Goal: Complete application form

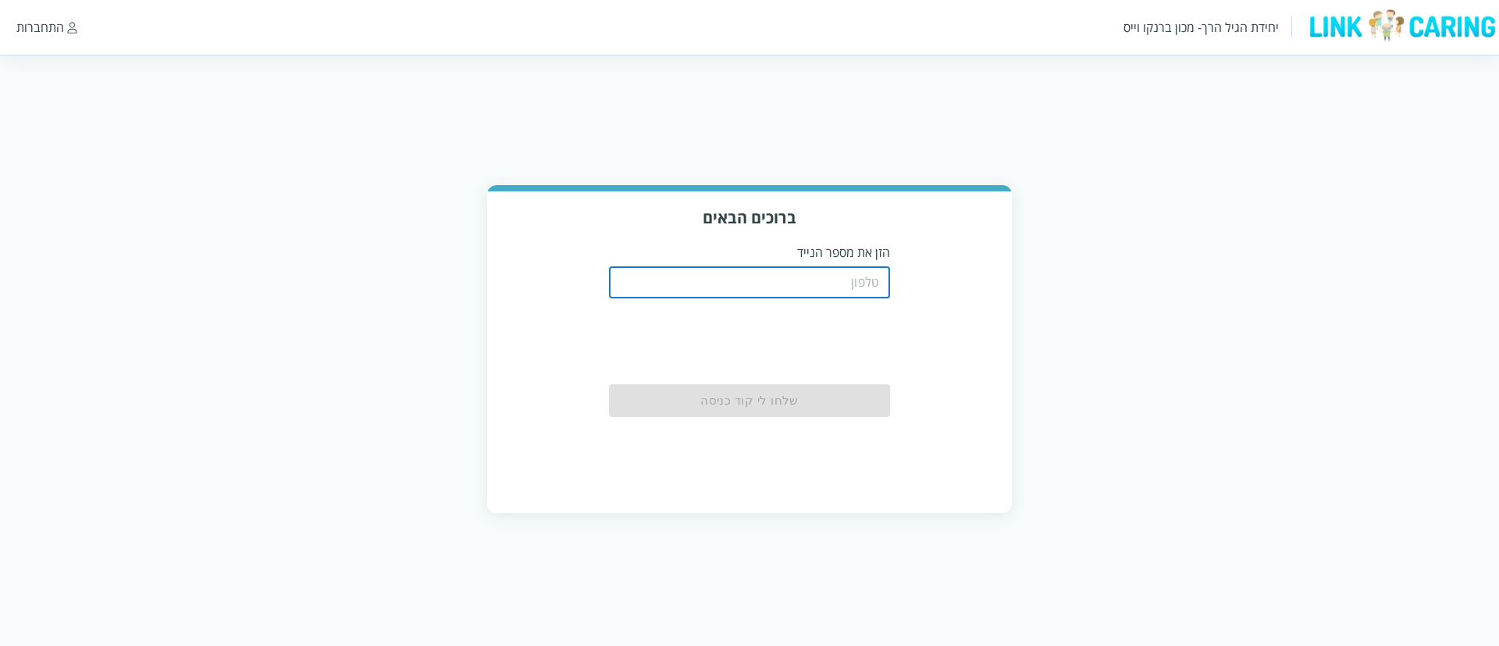
click at [811, 286] on input "tel" at bounding box center [749, 282] width 281 height 31
paste input "0508805134"
type input "0508805134"
click at [811, 404] on div "שלחו לי קוד כניסה" at bounding box center [749, 400] width 281 height 33
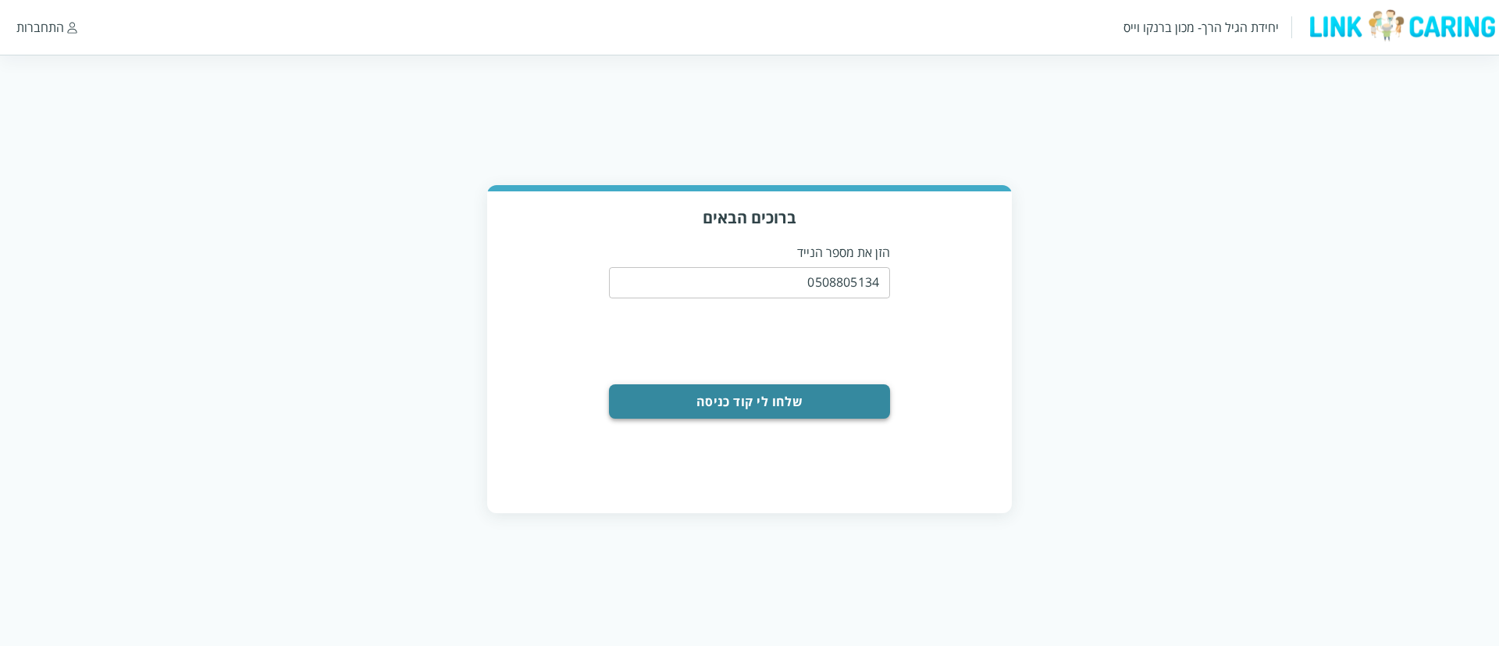
click at [806, 403] on button "שלחו לי קוד כניסה" at bounding box center [749, 401] width 281 height 34
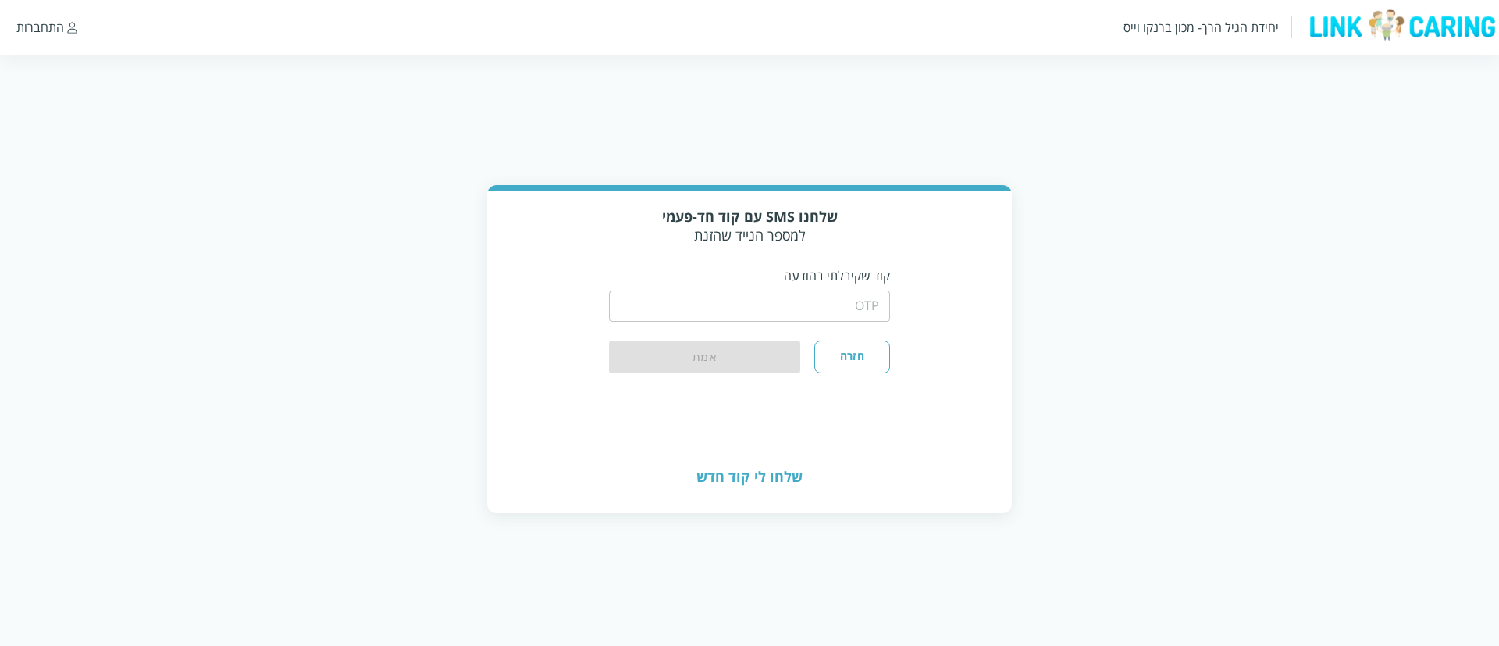
click at [808, 295] on input "string" at bounding box center [749, 305] width 281 height 31
type input "1234"
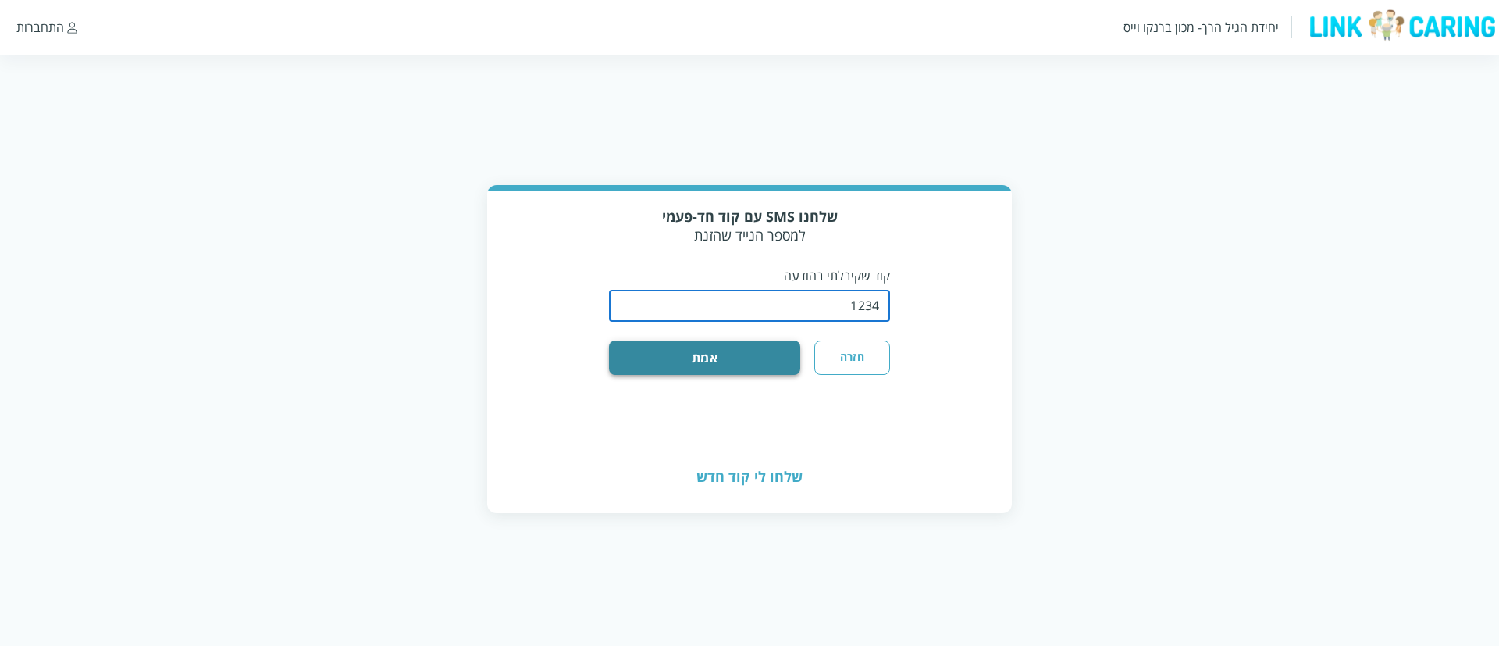
click at [752, 355] on button "אמת" at bounding box center [704, 357] width 191 height 34
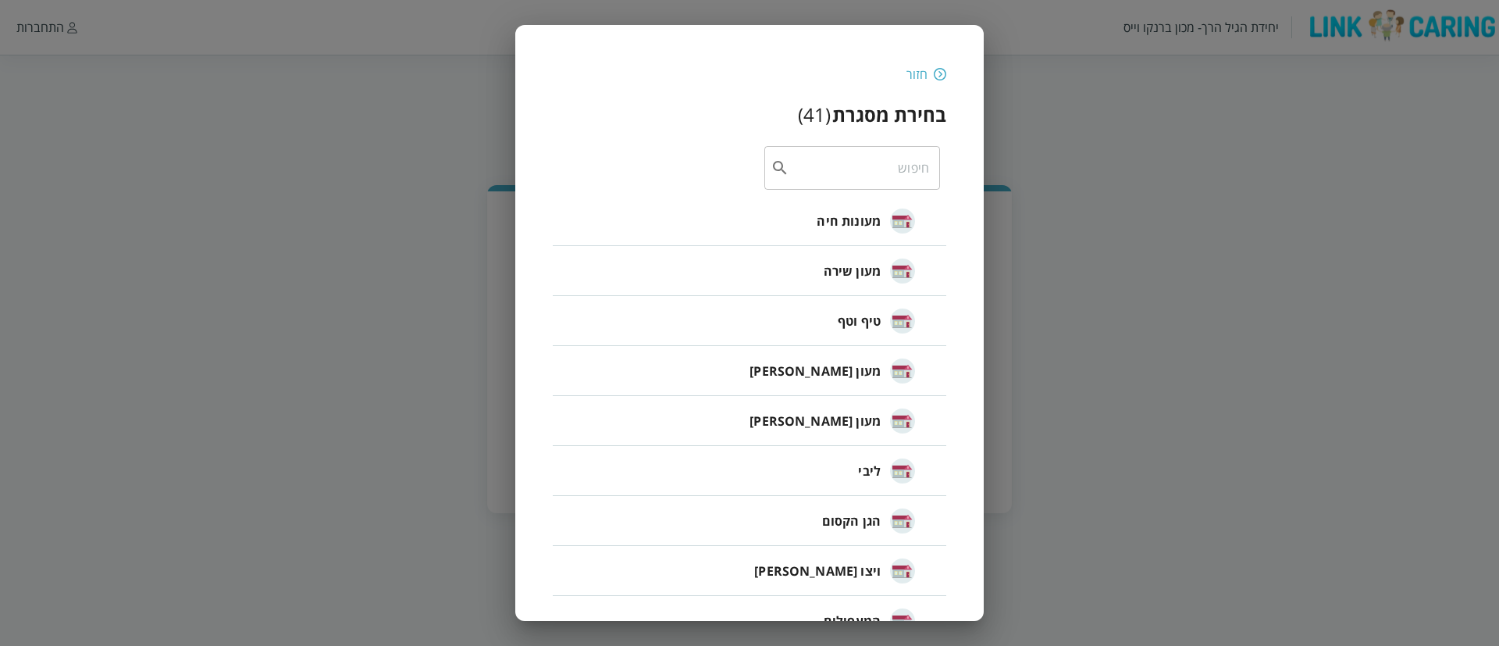
click at [868, 226] on span "מעונות חיה" at bounding box center [849, 221] width 64 height 19
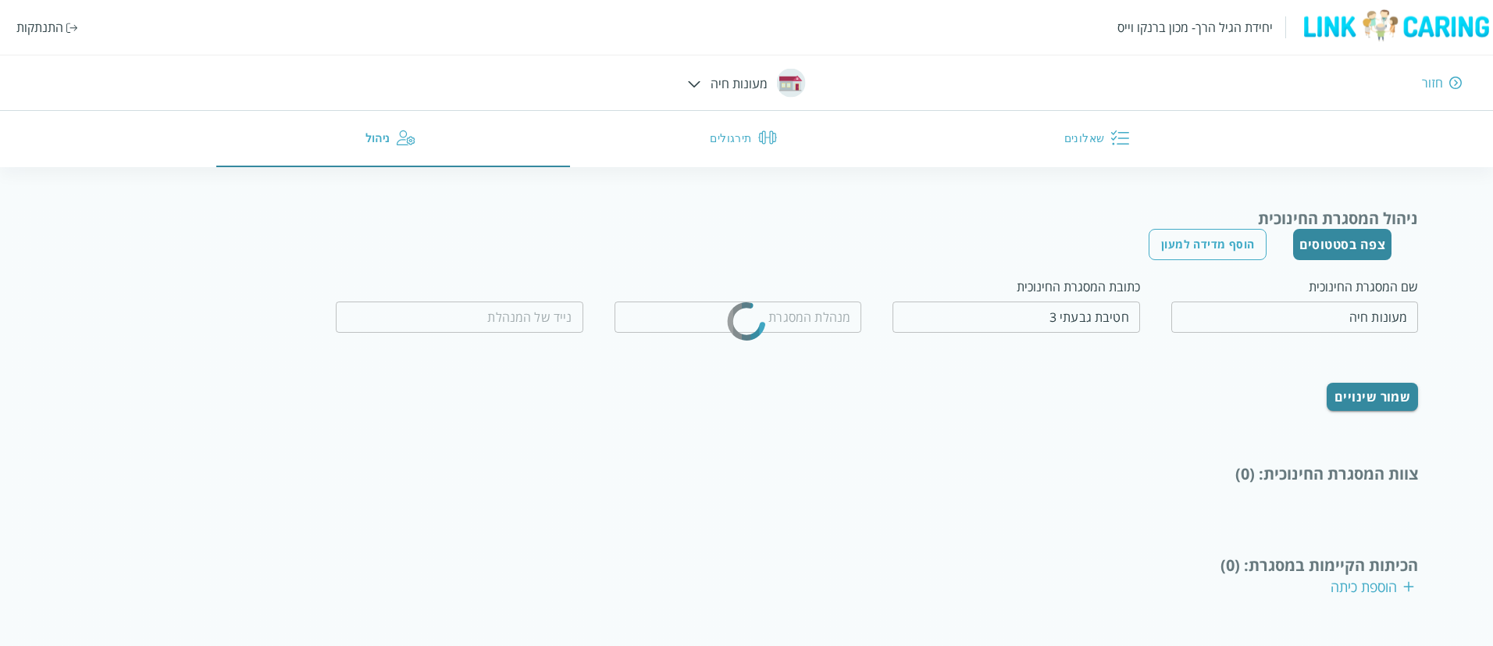
type input "[PERSON_NAME]"
type input "0509560658"
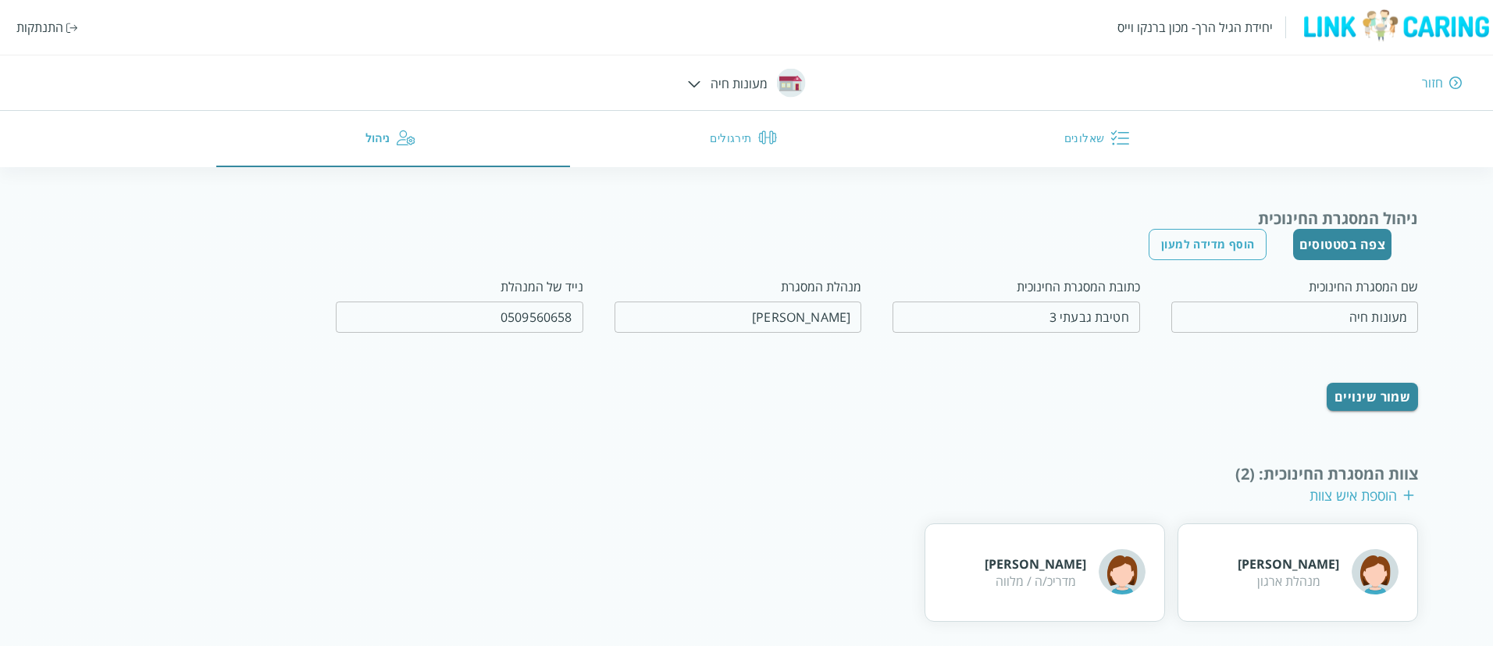
click at [700, 83] on img at bounding box center [694, 83] width 13 height 7
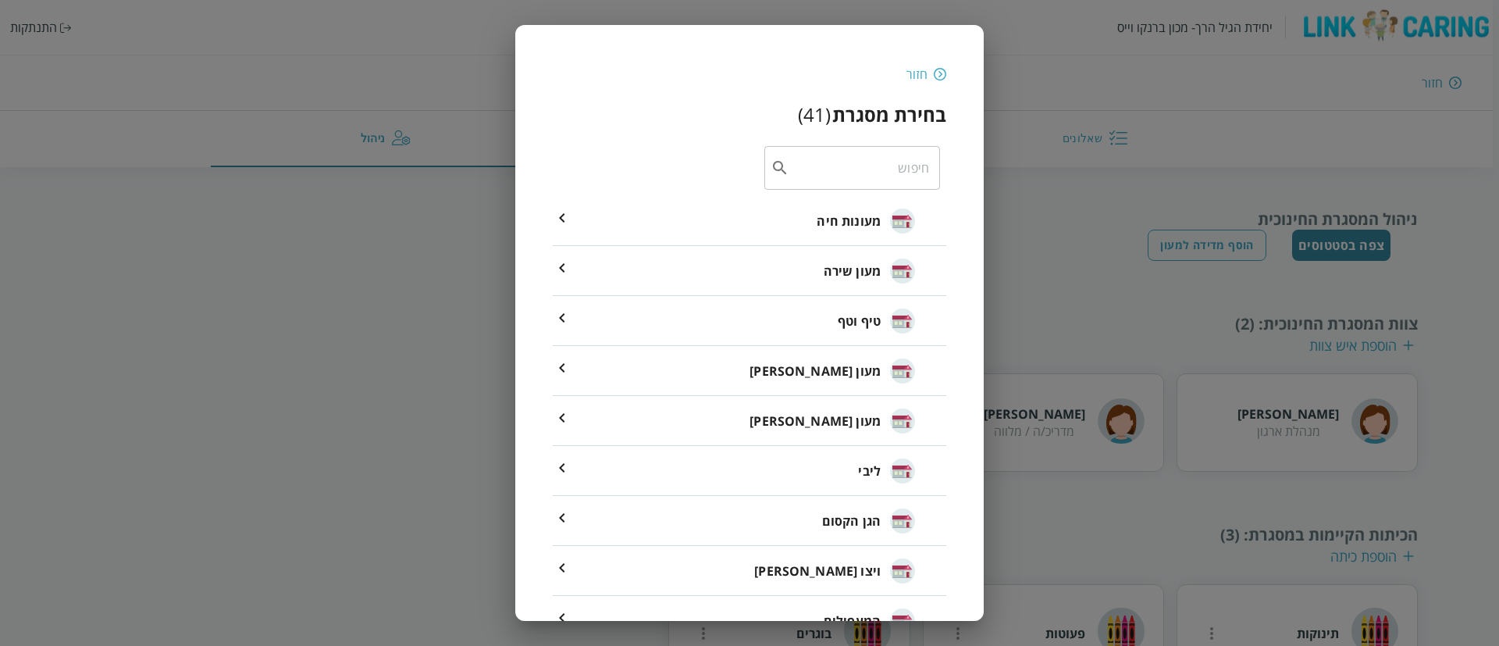
click at [829, 275] on span "מעון שירה" at bounding box center [852, 271] width 57 height 19
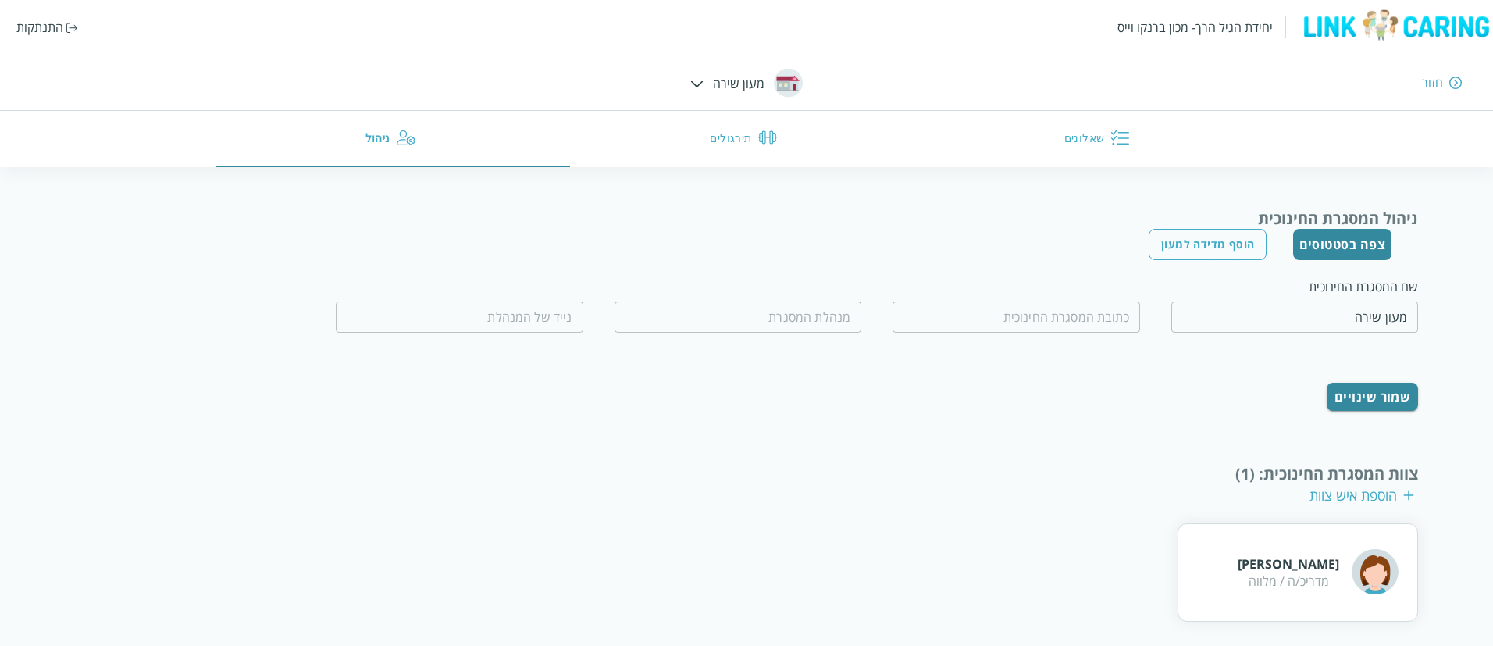
scroll to position [218, 0]
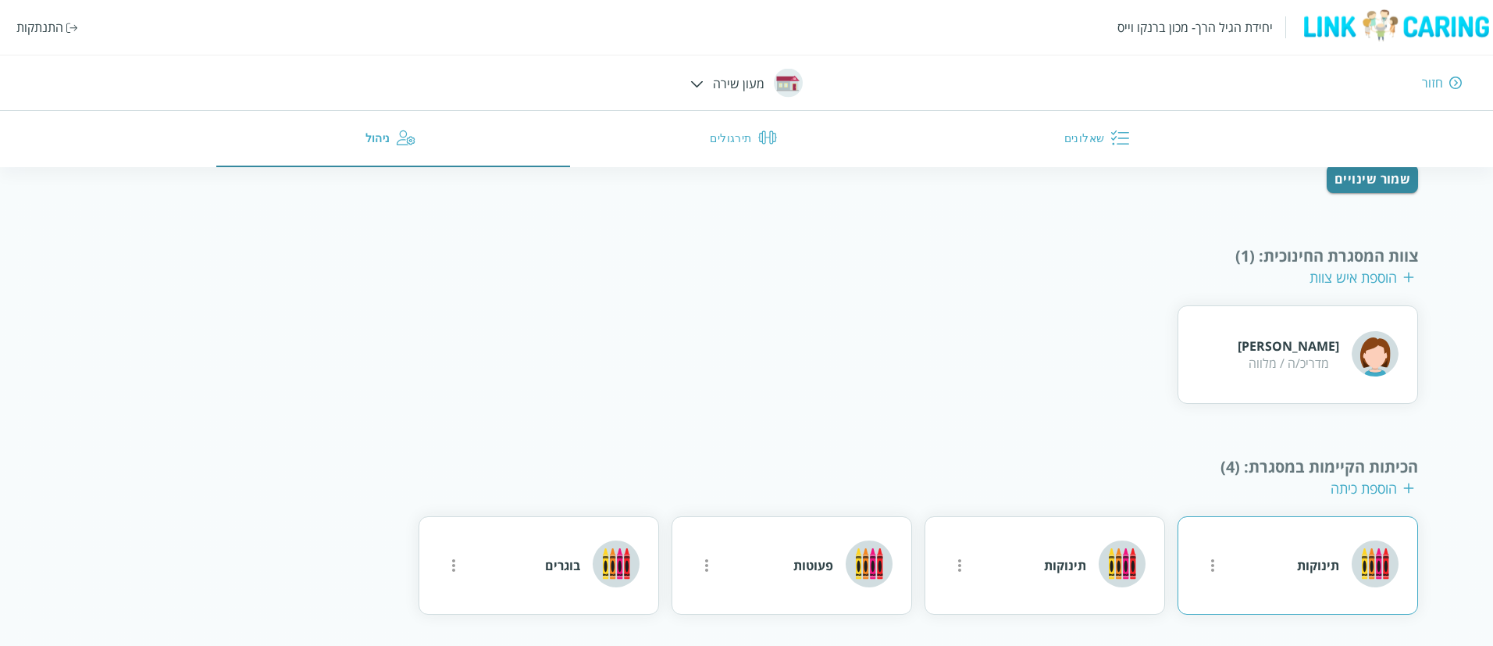
click at [1212, 565] on icon "more" at bounding box center [1212, 565] width 3 height 12
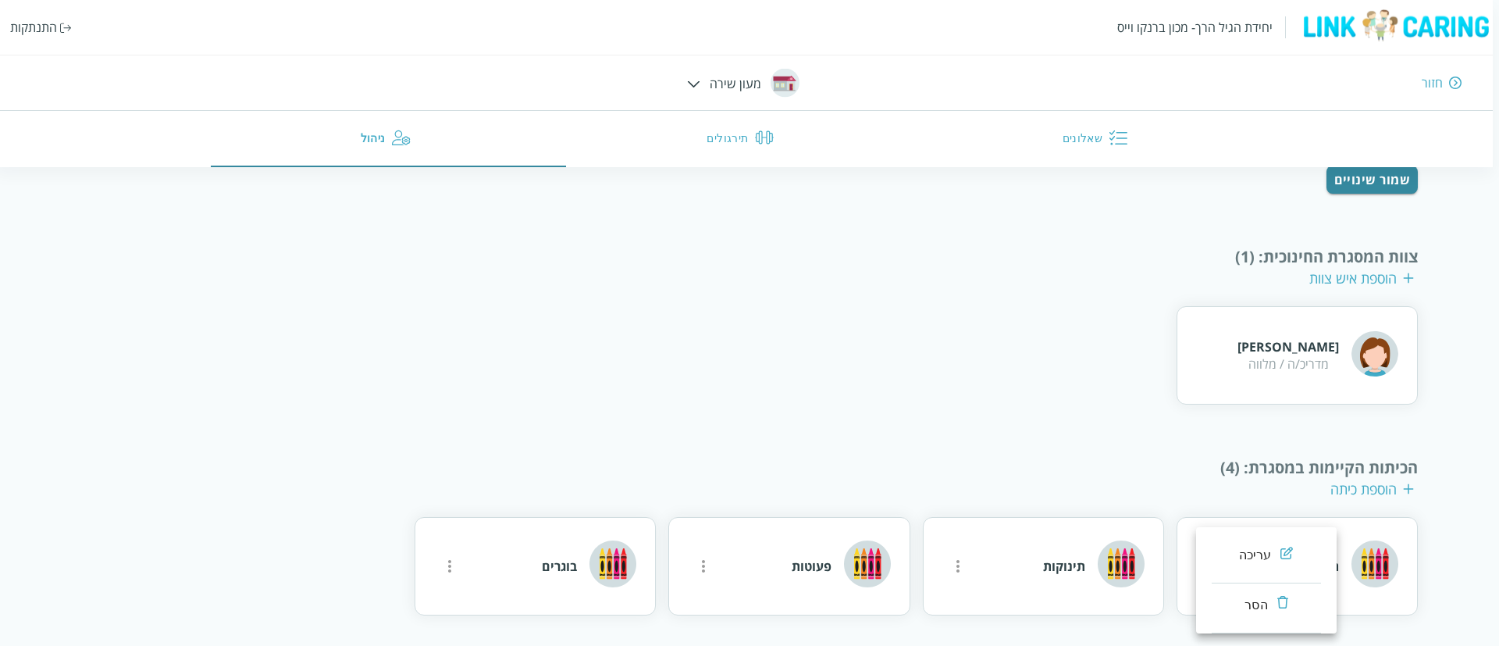
click at [953, 565] on div at bounding box center [749, 323] width 1499 height 646
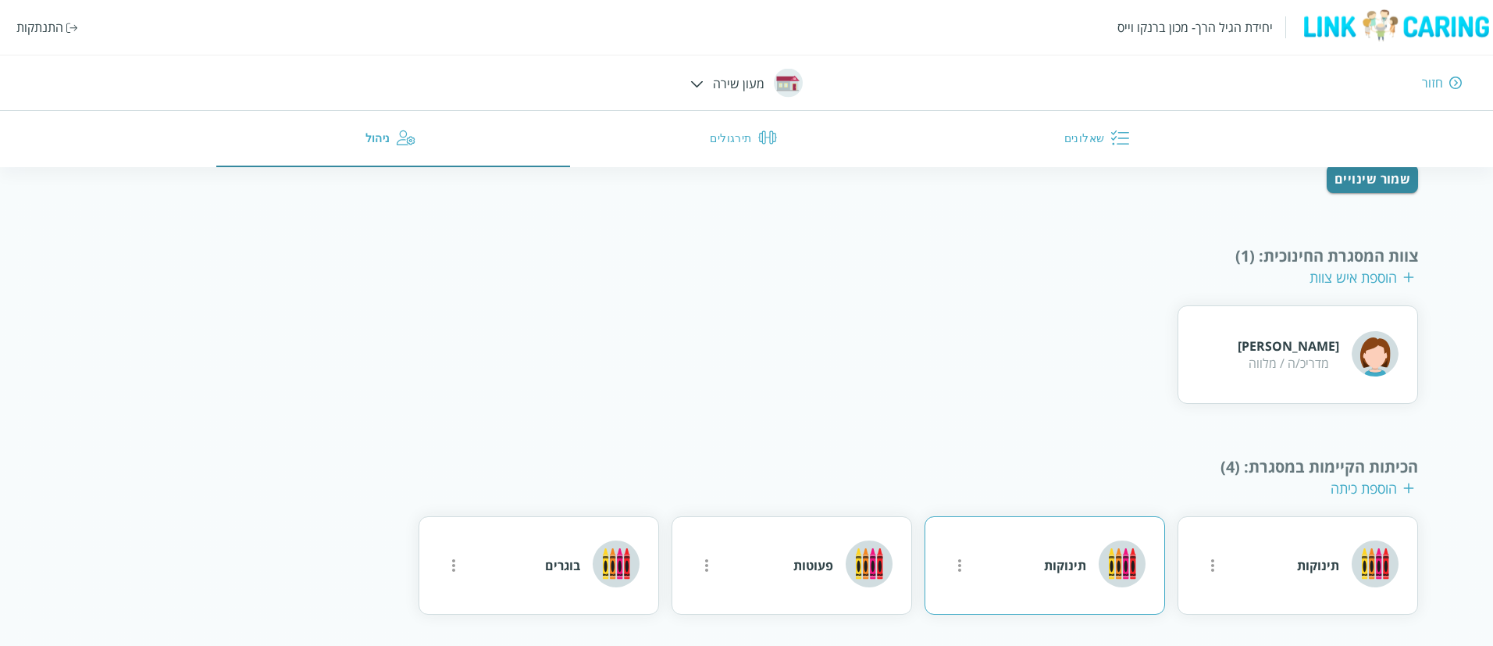
click at [963, 565] on icon "more" at bounding box center [959, 565] width 19 height 19
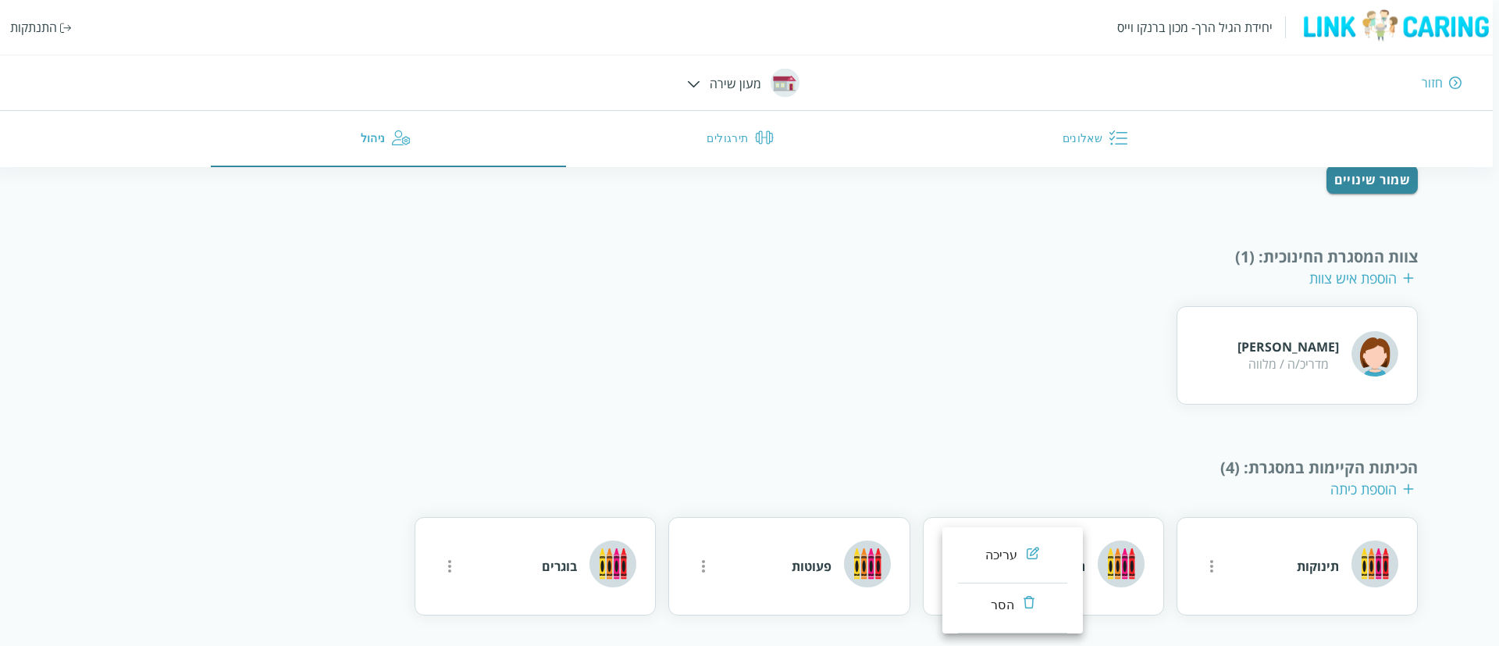
click at [1031, 374] on div at bounding box center [749, 323] width 1499 height 646
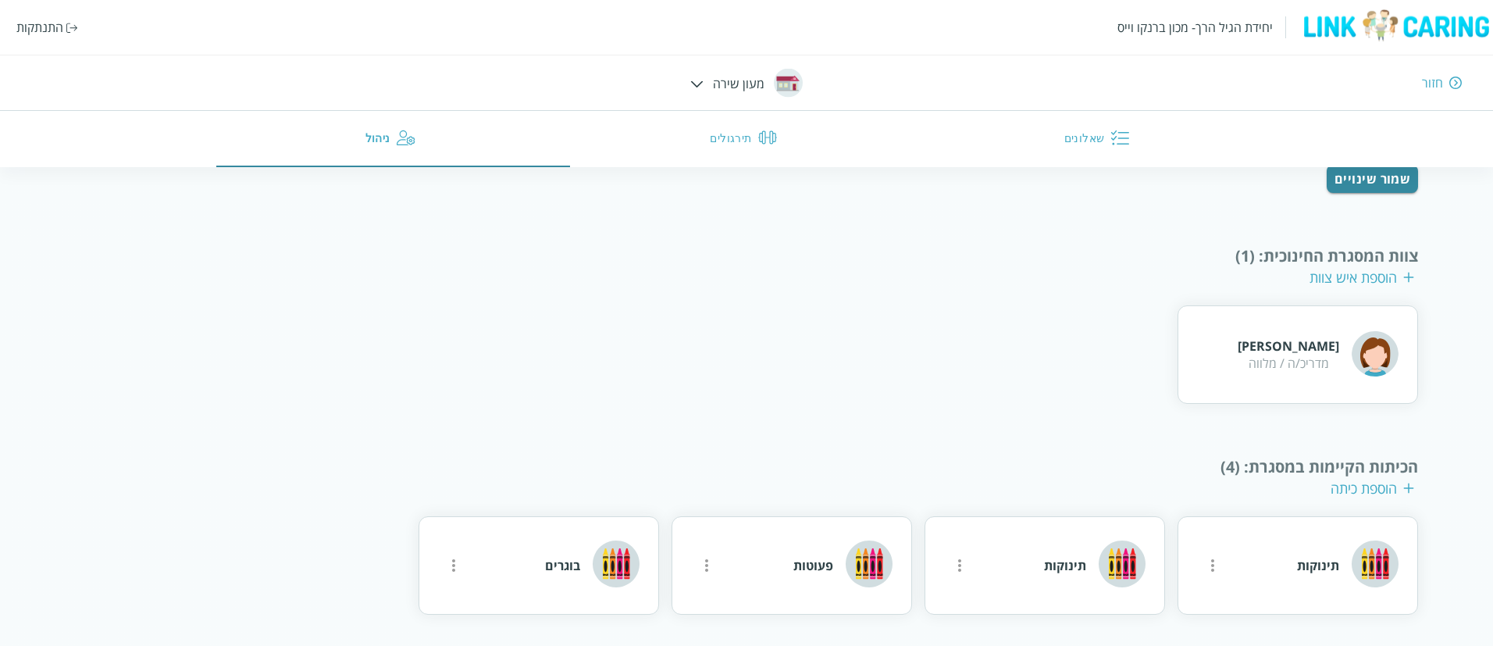
click at [711, 85] on div "יחידת הגיל הרך- מכון [PERSON_NAME] התנתקות חזור מעון שירה שאלונים תירגולים ניהול" at bounding box center [746, 83] width 1493 height 167
click at [703, 81] on img at bounding box center [696, 83] width 13 height 7
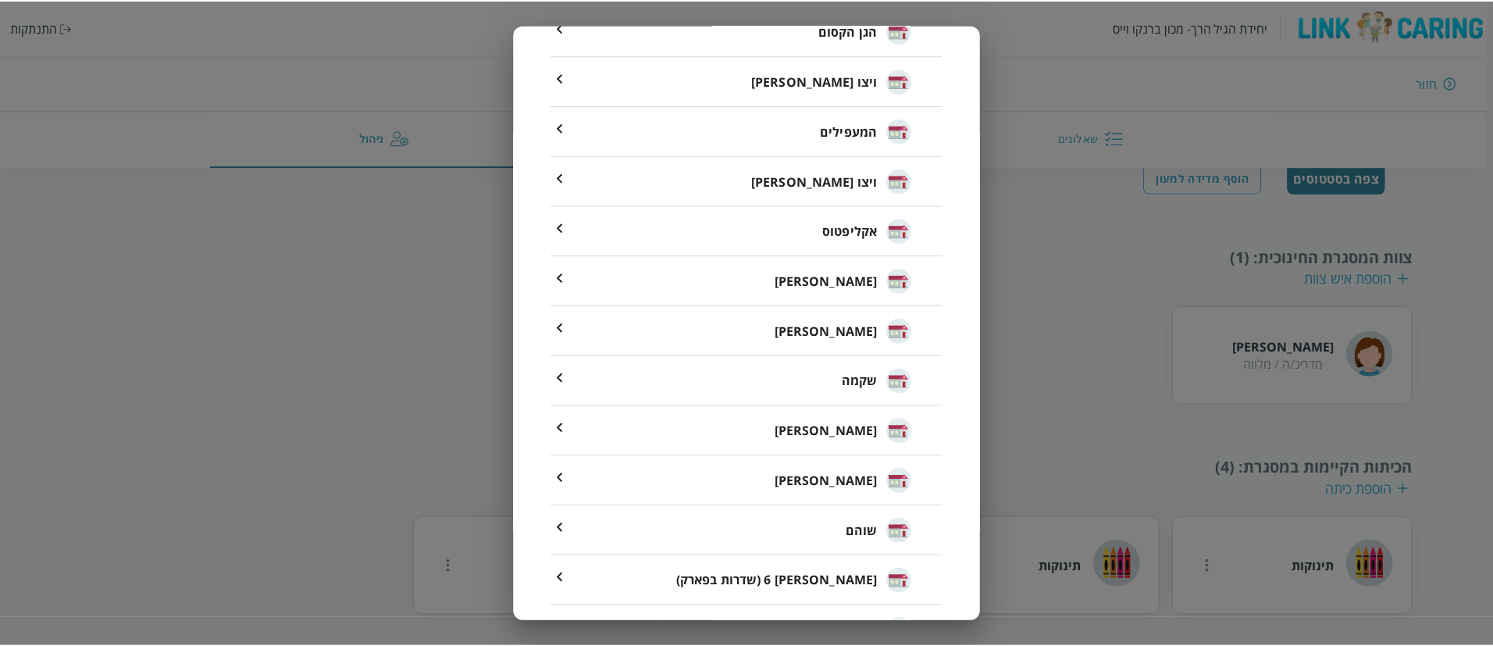
scroll to position [501, 0]
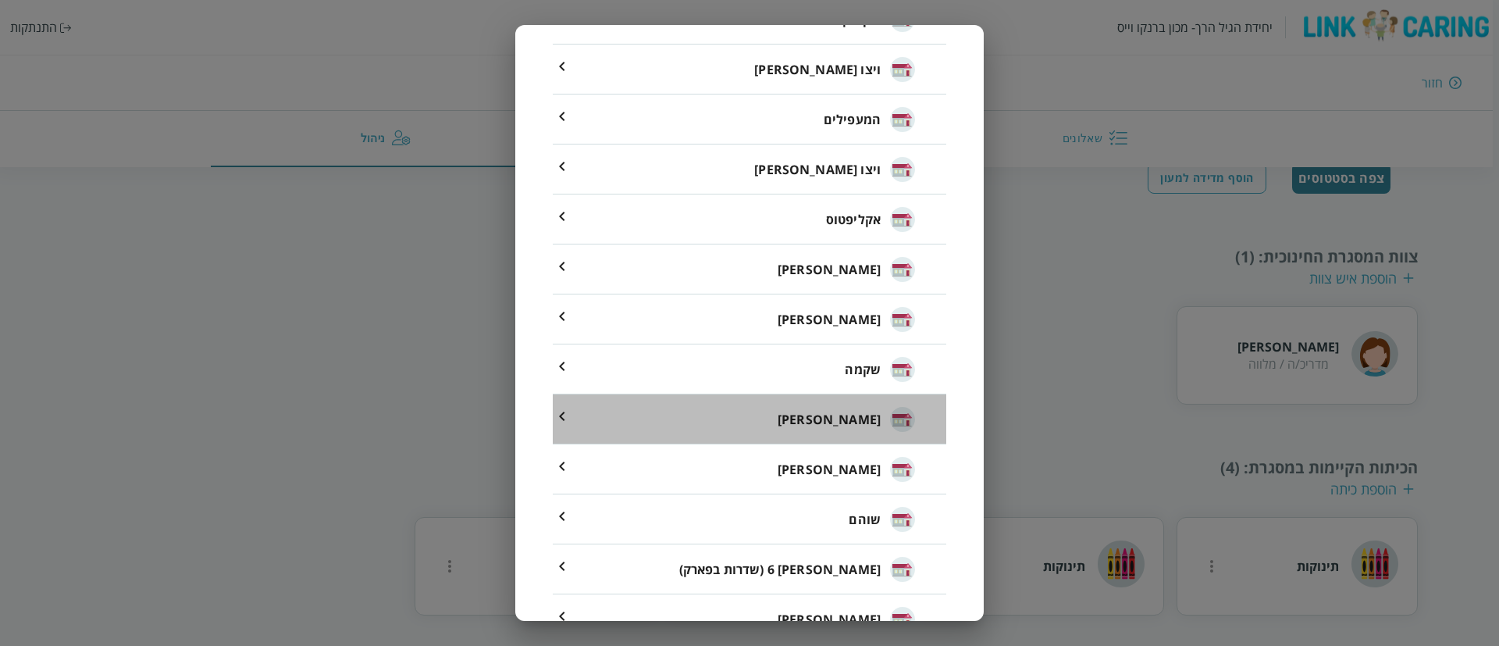
click at [846, 420] on li "[PERSON_NAME]" at bounding box center [750, 419] width 394 height 50
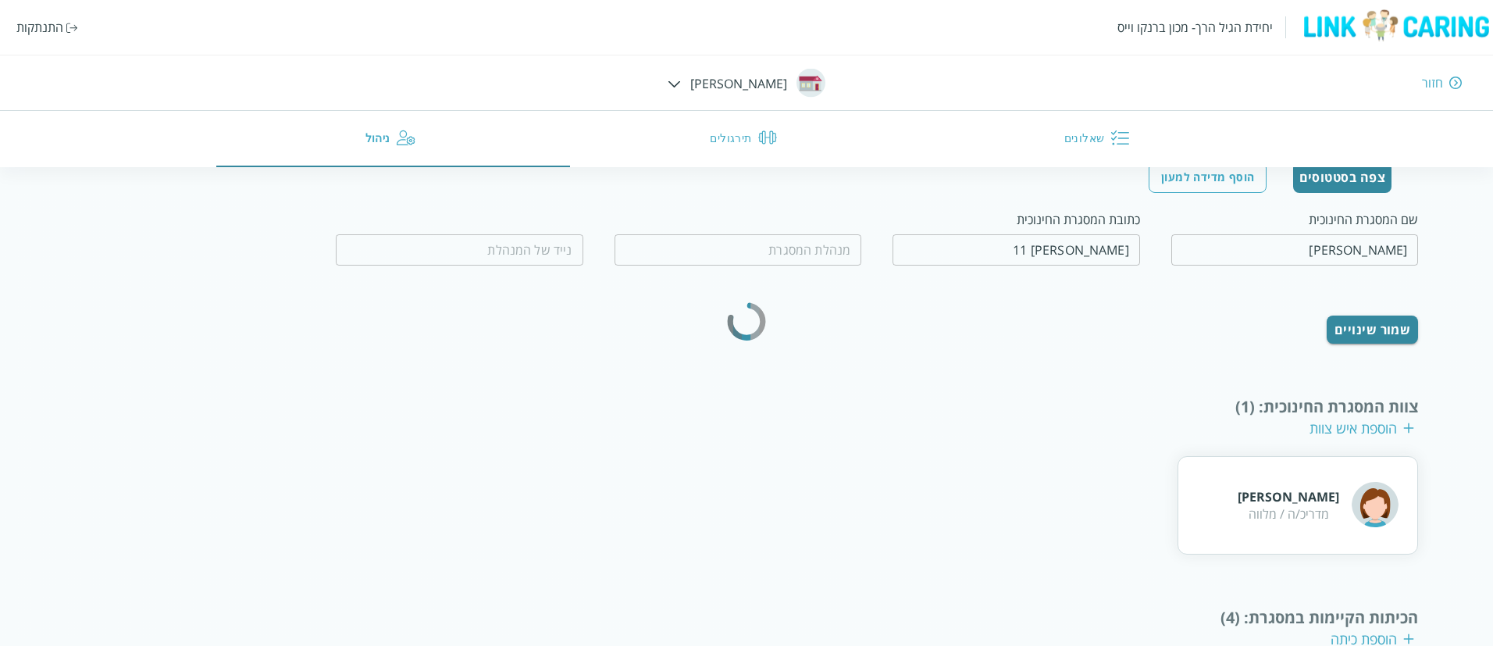
type input "0523093333"
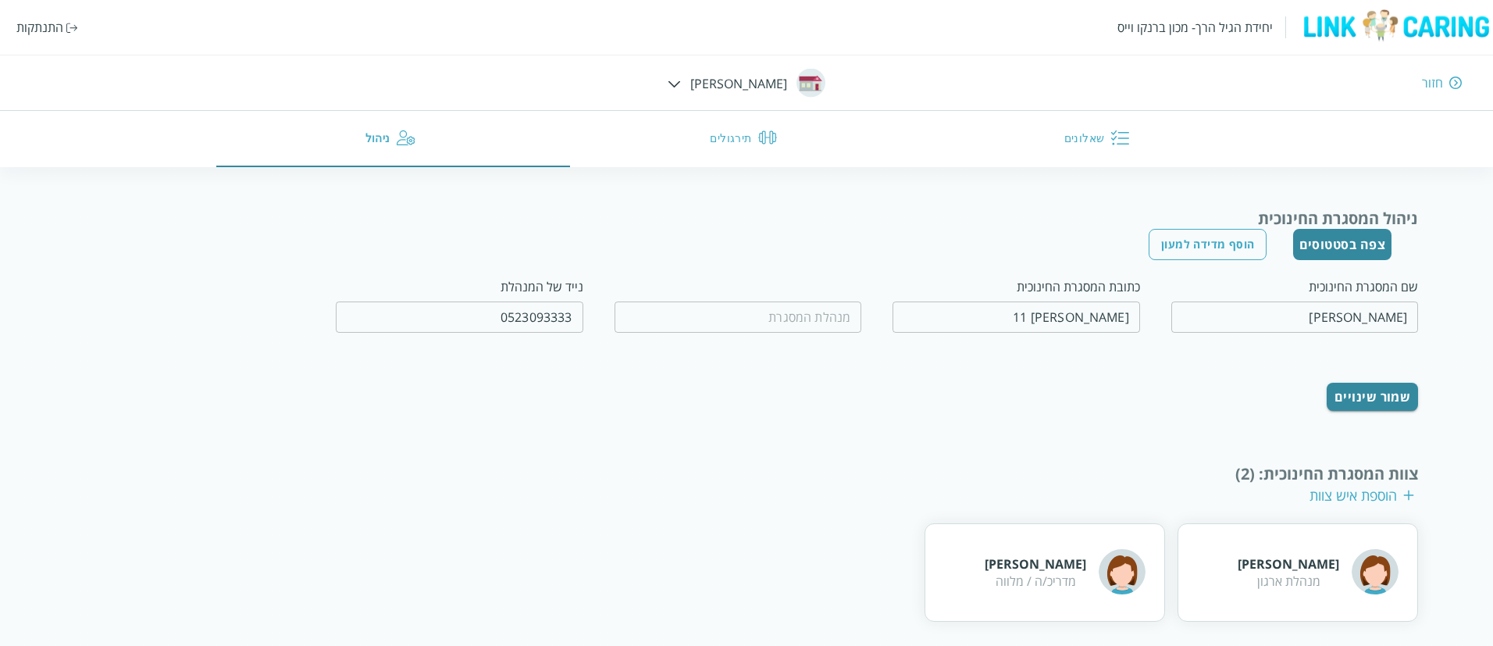
click at [681, 87] on img at bounding box center [674, 83] width 13 height 7
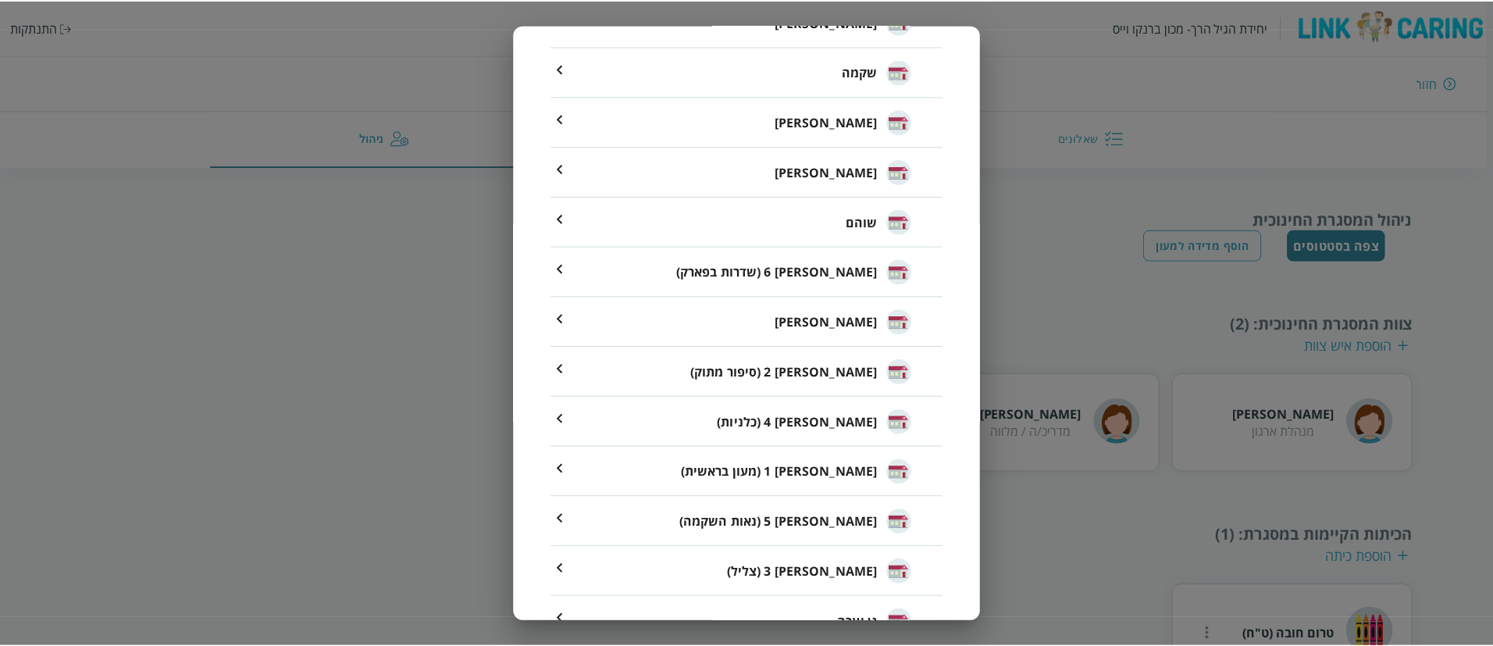
scroll to position [800, 0]
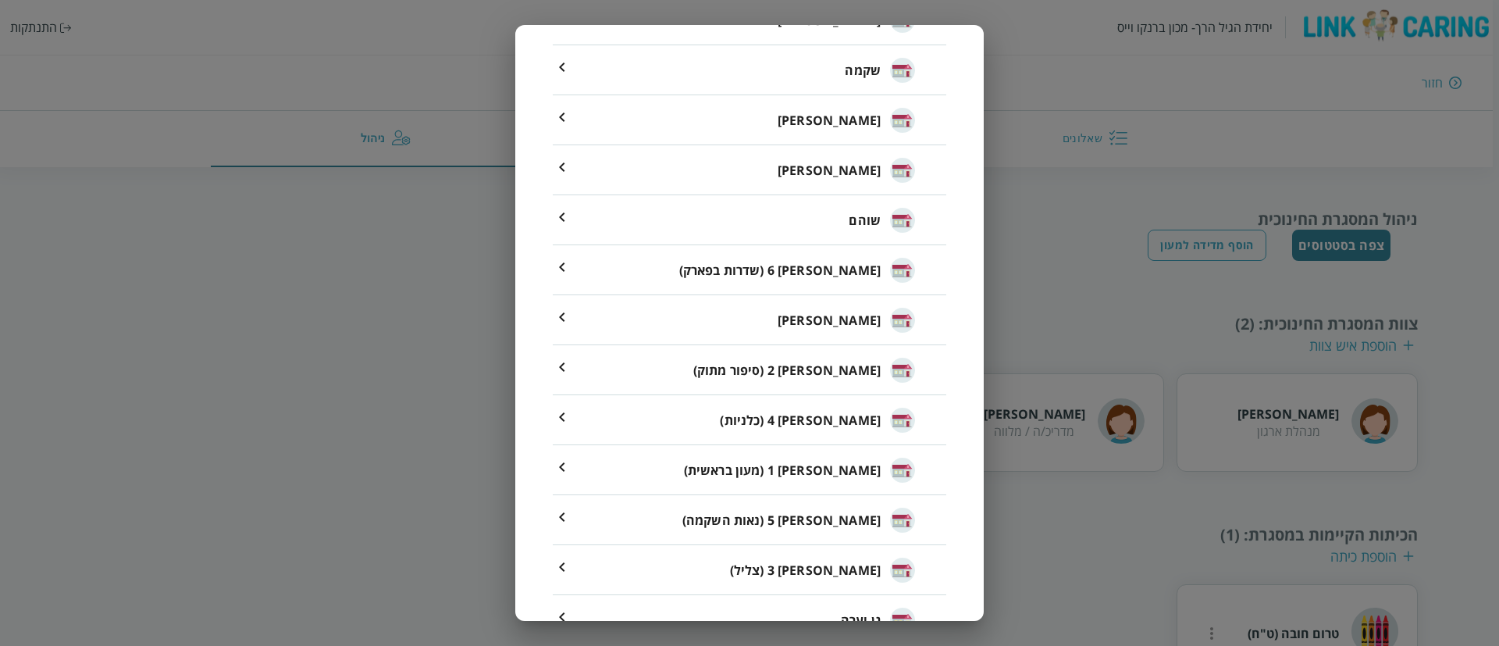
click at [846, 426] on span "[PERSON_NAME] 4 (כלניות)" at bounding box center [800, 420] width 161 height 19
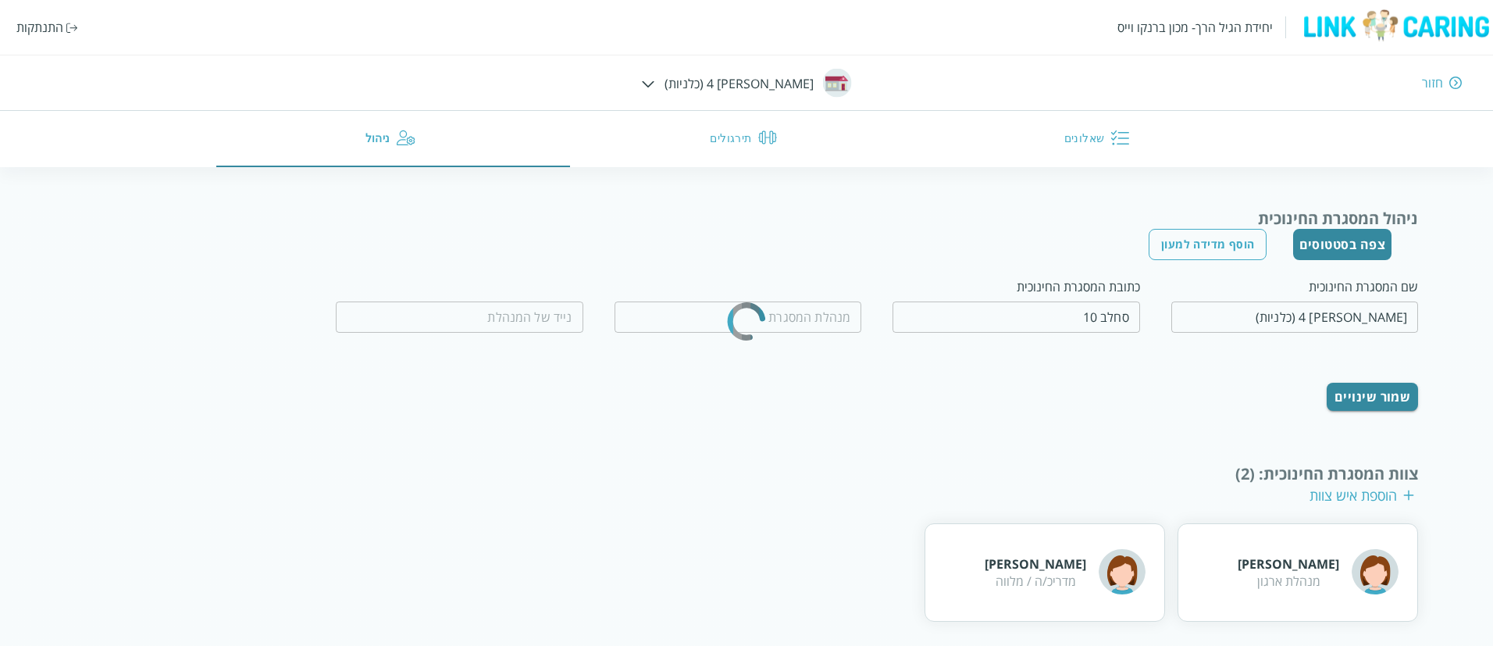
type input "אינה [PERSON_NAME]"
type input "0522880109"
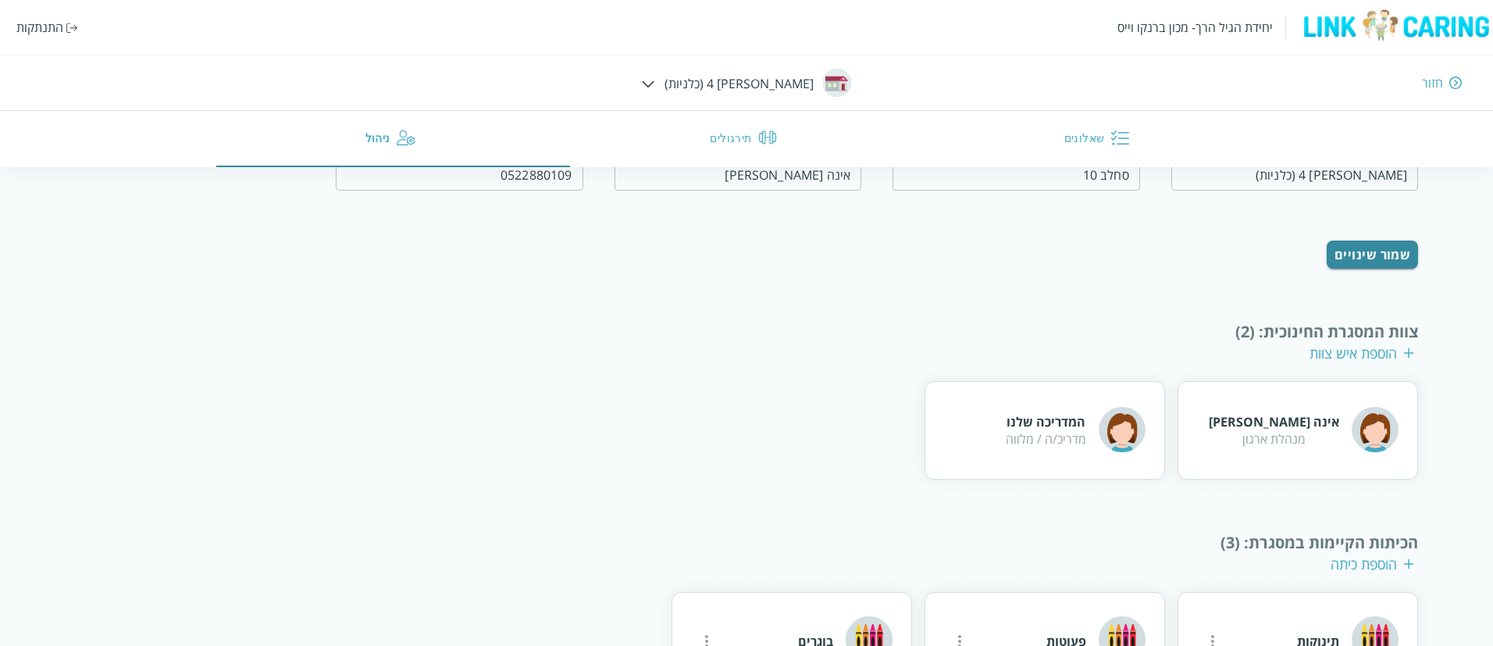
scroll to position [218, 0]
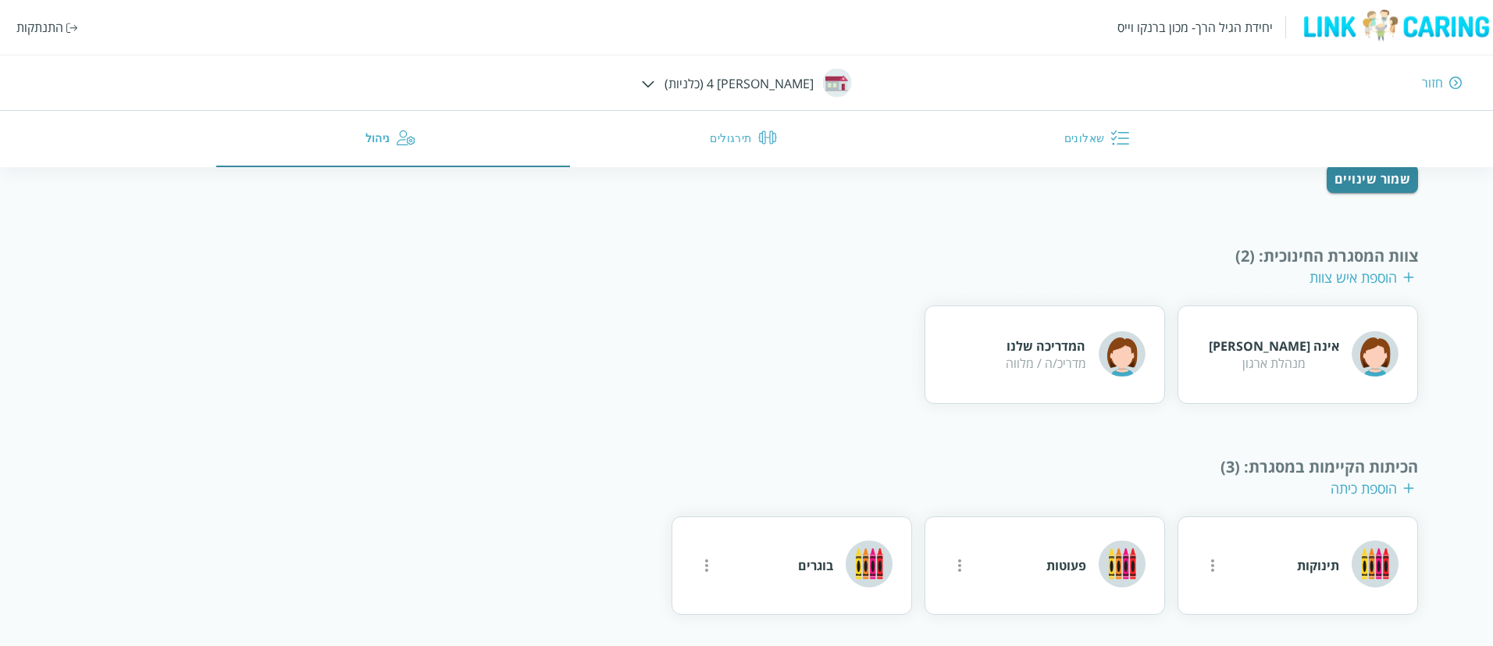
click at [672, 82] on div "יחידת הגיל הרך- מכון [PERSON_NAME] התנתקות חזור [PERSON_NAME] 4 (כלניות) שאלוני…" at bounding box center [746, 83] width 1493 height 167
click at [655, 82] on img at bounding box center [648, 83] width 13 height 7
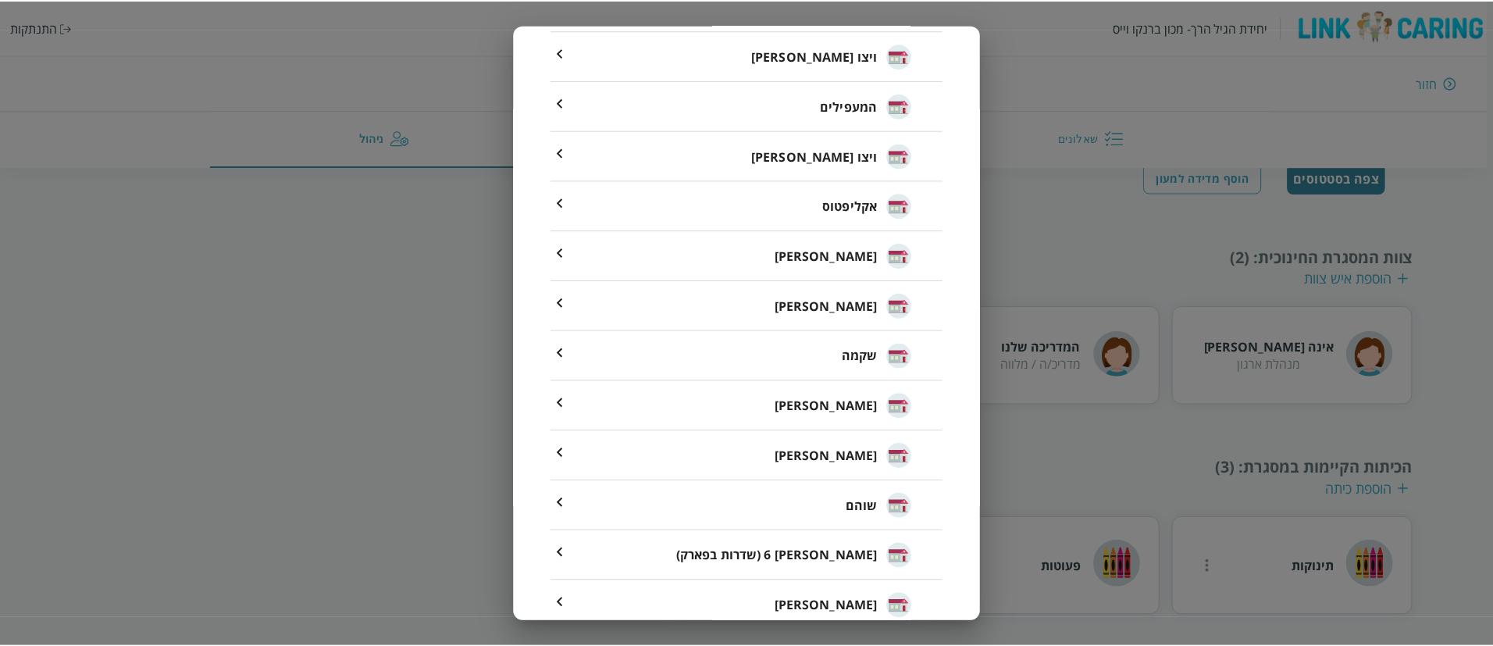
scroll to position [529, 0]
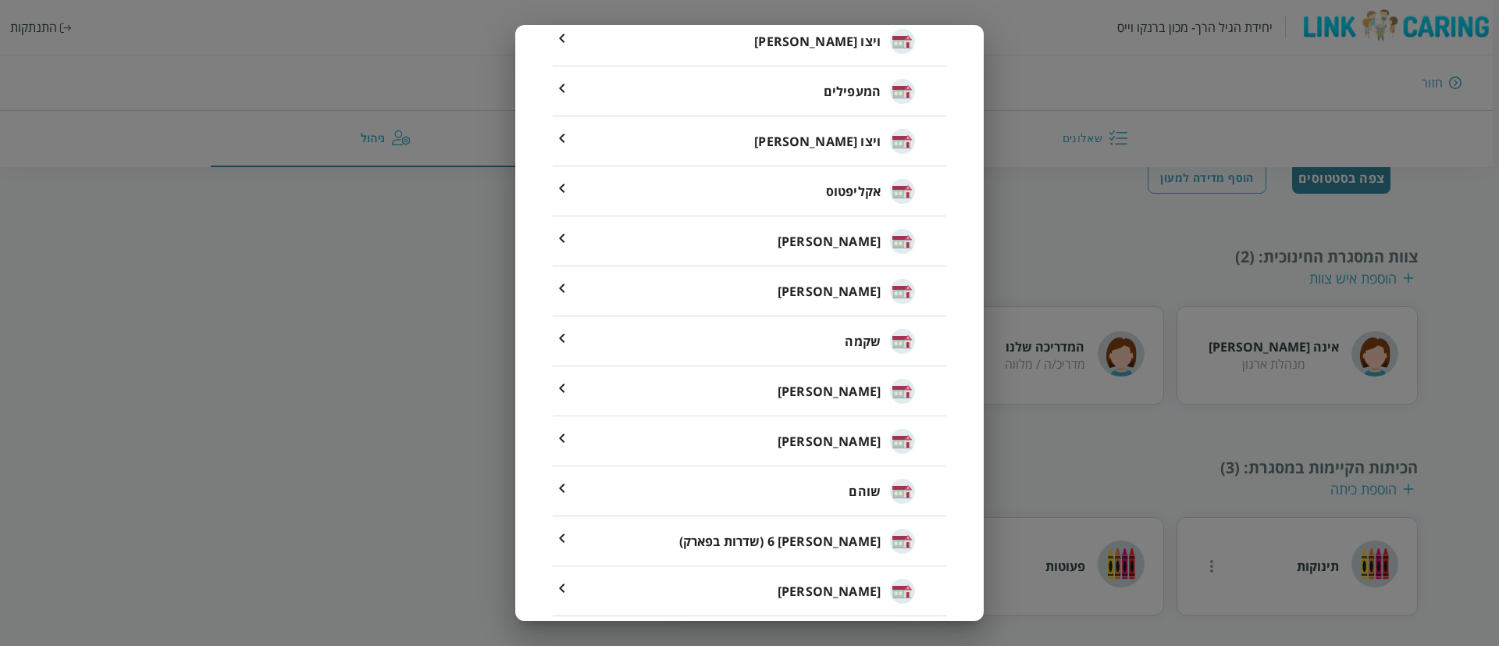
click at [877, 246] on span "[PERSON_NAME]" at bounding box center [829, 241] width 103 height 19
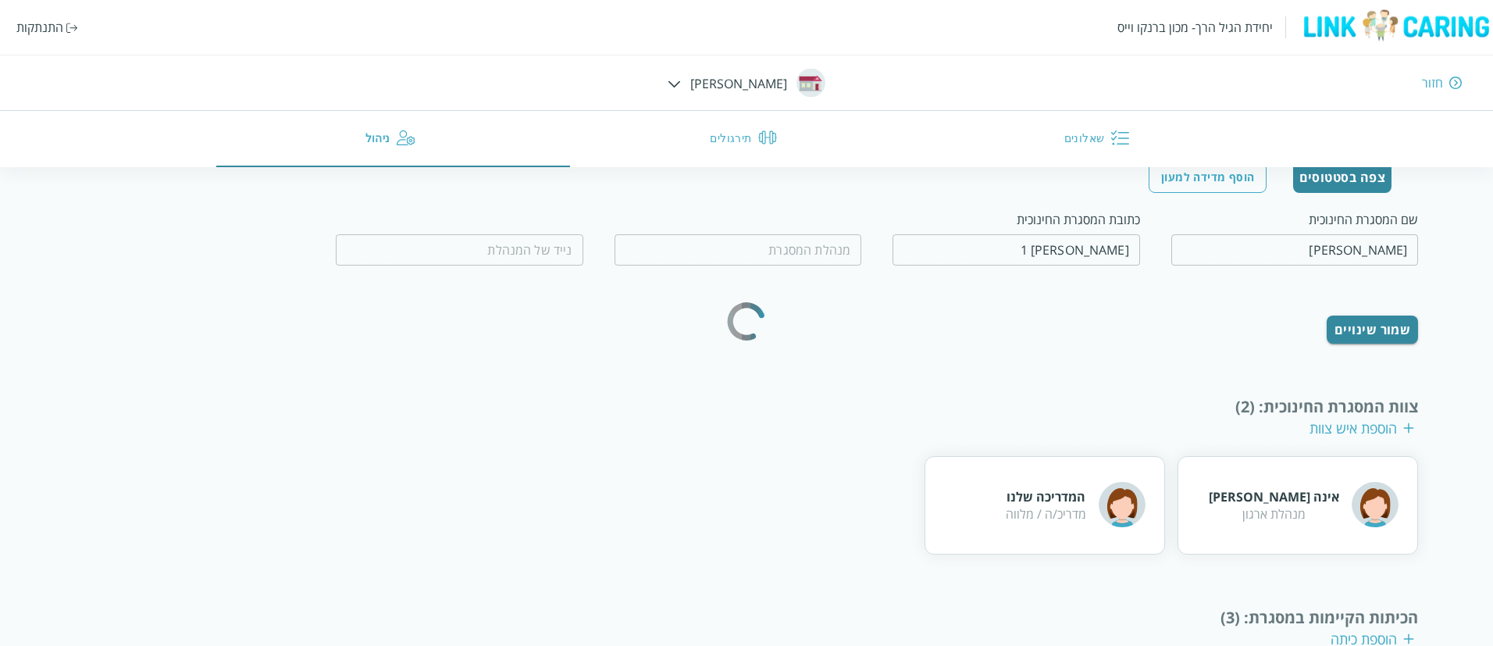
type input "0542339050"
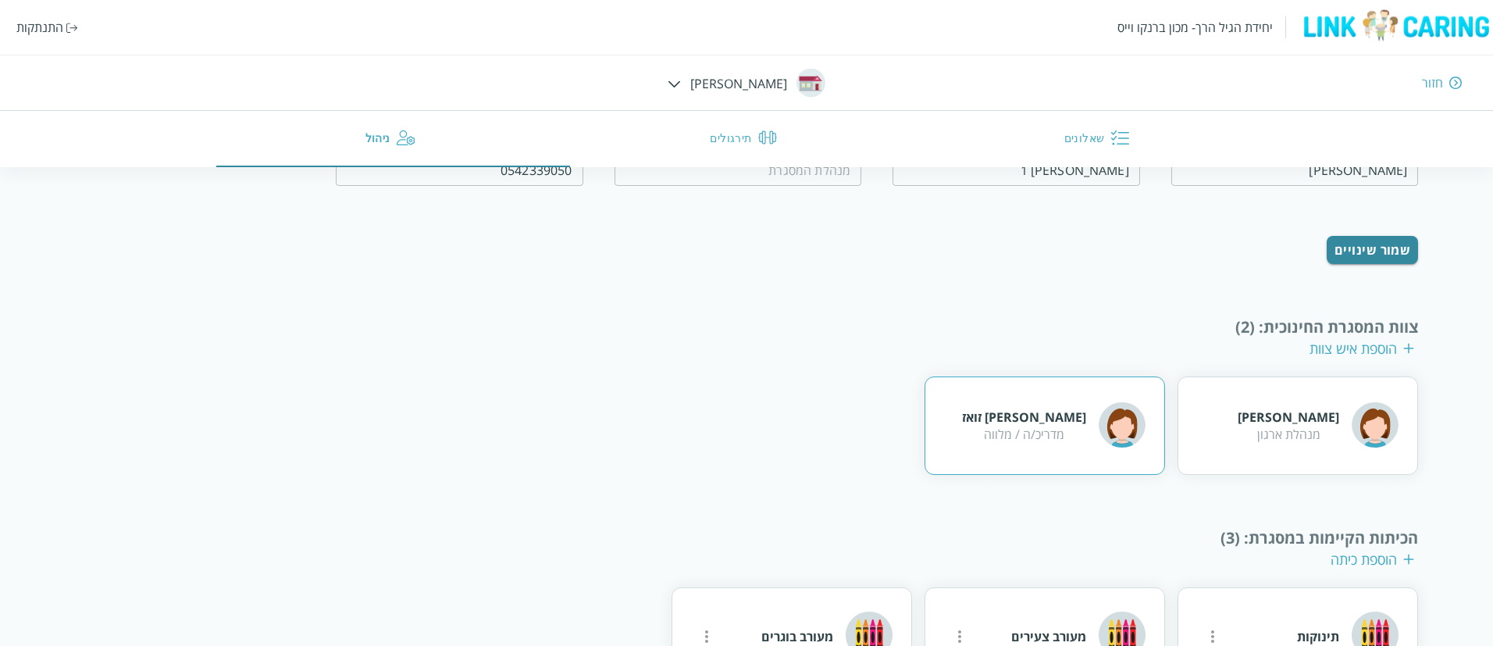
scroll to position [218, 0]
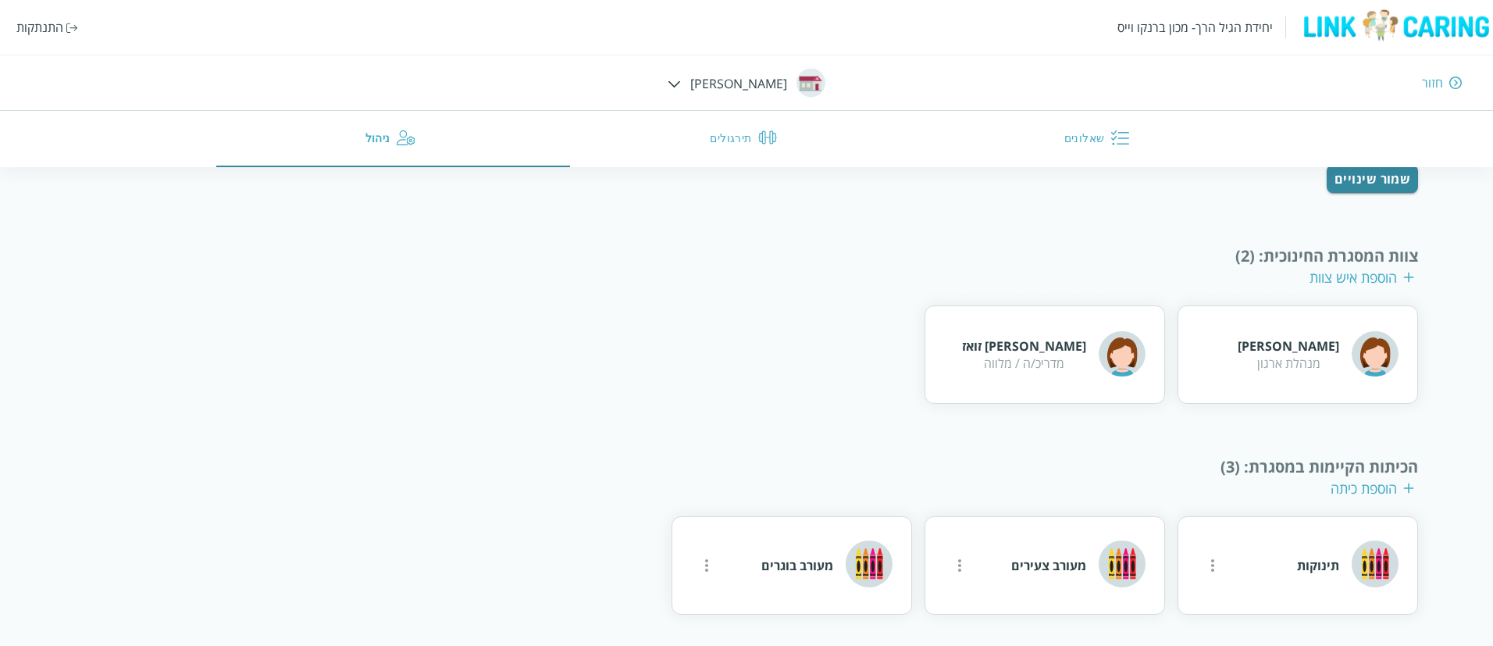
click at [681, 86] on img at bounding box center [674, 83] width 13 height 7
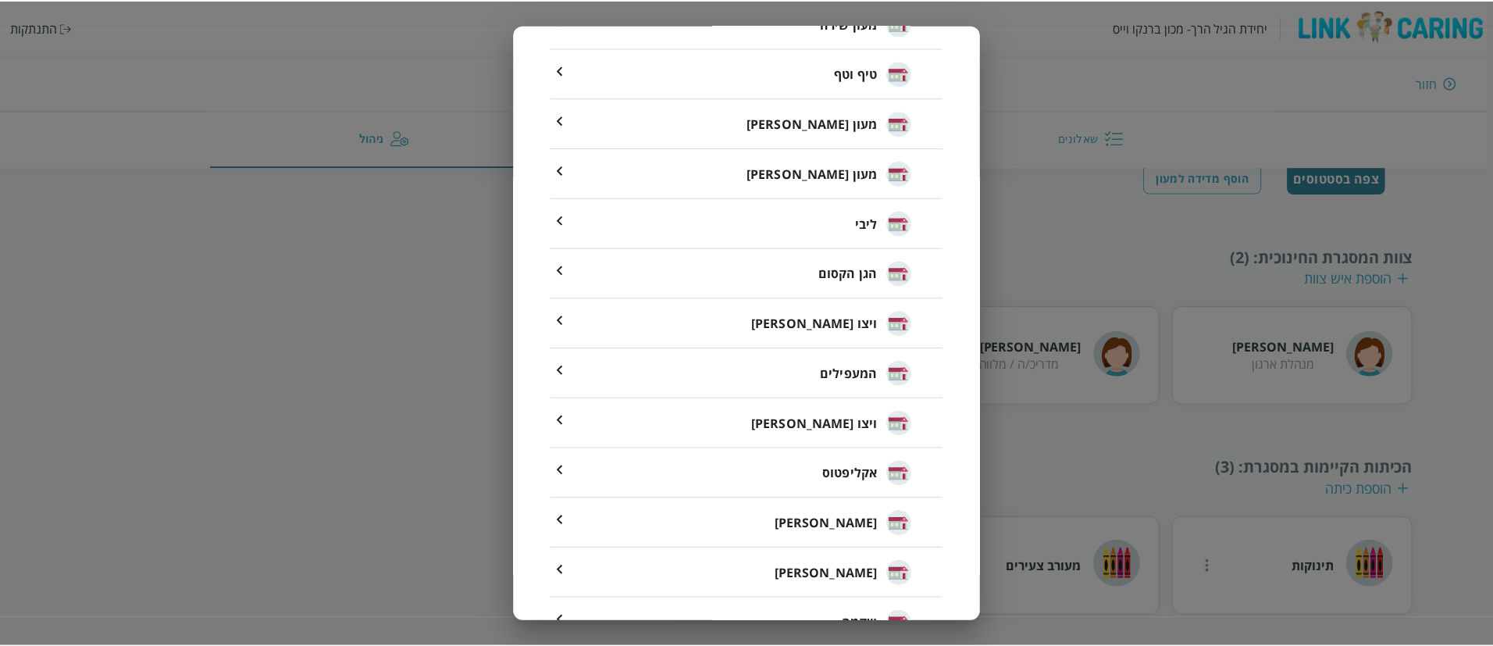
scroll to position [159, 0]
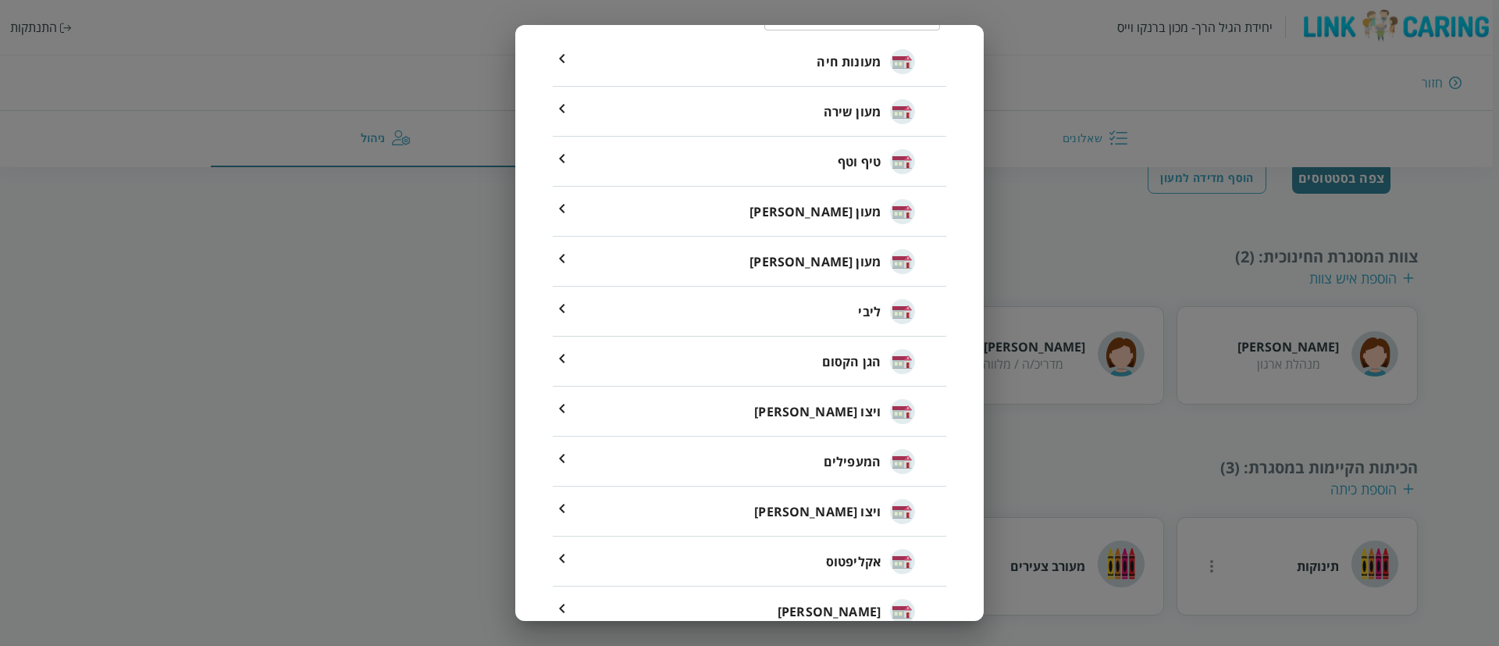
click at [315, 287] on div "חזור בחירת מסגרת ( 41 ) ​ מעונות חיה מעון שירה טיף וטף מעון [PERSON_NAME] מעון …" at bounding box center [749, 323] width 1499 height 646
